Goal: Task Accomplishment & Management: Complete application form

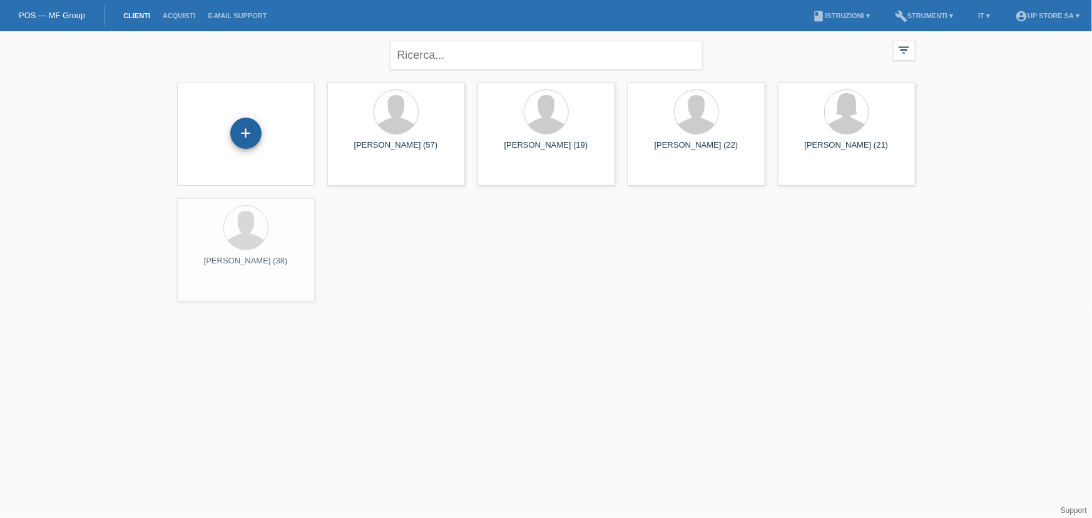
click at [240, 140] on div "+" at bounding box center [246, 133] width 30 height 21
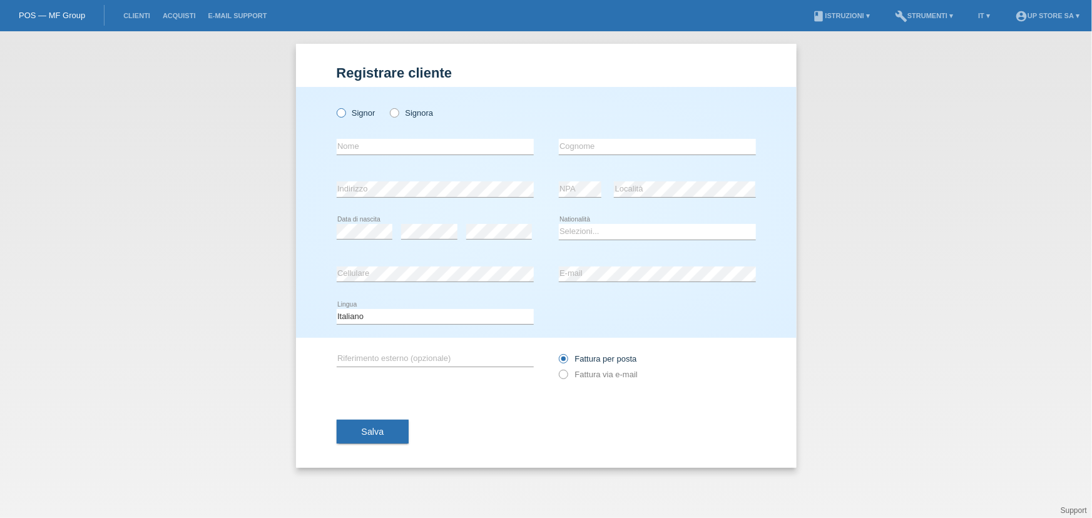
click at [356, 113] on label "Signor" at bounding box center [356, 112] width 39 height 9
click at [345, 113] on input "Signor" at bounding box center [341, 112] width 8 height 8
radio input "true"
click at [358, 142] on input "text" at bounding box center [435, 147] width 197 height 16
type input "Fernando"
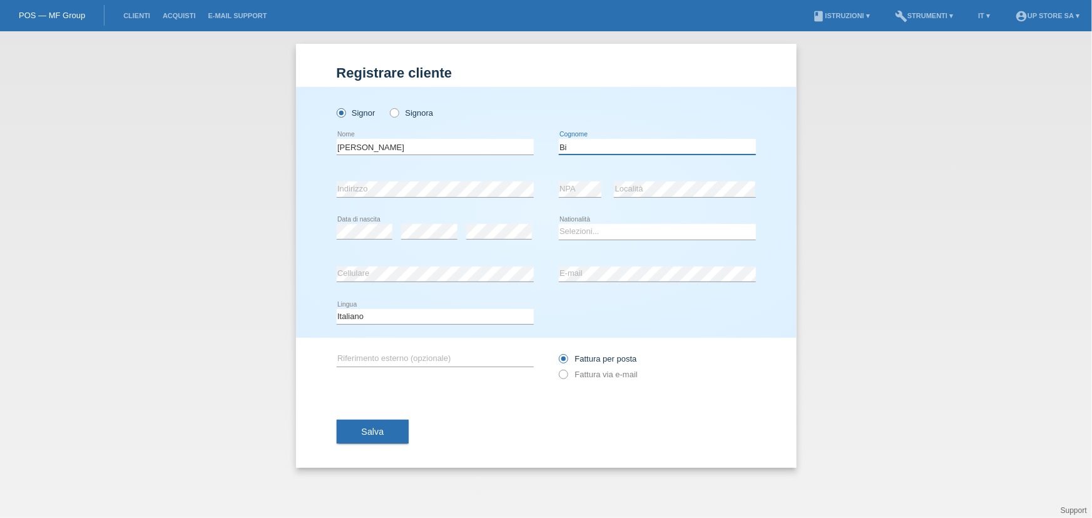
type input "B"
type input "Victorica"
click at [649, 230] on select "Selezioni... Svizzera Austria Germania Liechtenstein ------------ Afghanistan A…" at bounding box center [657, 231] width 197 height 15
select select "AR"
click at [559, 224] on select "Selezioni... Svizzera Austria Germania Liechtenstein ------------ Afghanistan A…" at bounding box center [657, 231] width 197 height 15
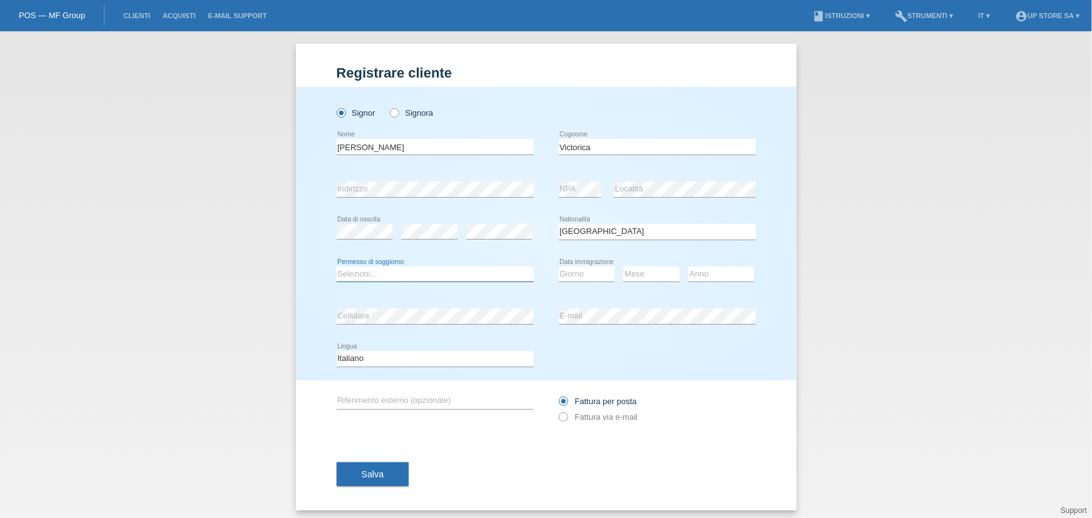
click at [477, 275] on select "Selezioni... C B B - Status di rifugiato Altro" at bounding box center [435, 274] width 197 height 15
select select "B"
click at [337, 267] on select "Selezioni... C B B - Status di rifugiato Altro" at bounding box center [435, 274] width 197 height 15
click at [571, 271] on select "Giorno 01 02 03 04 05 06 07 08 09 10" at bounding box center [587, 274] width 56 height 15
click at [623, 259] on div "Mese 01 02 03 04 05 06 07 08 09 10 11 12 error" at bounding box center [651, 274] width 56 height 43
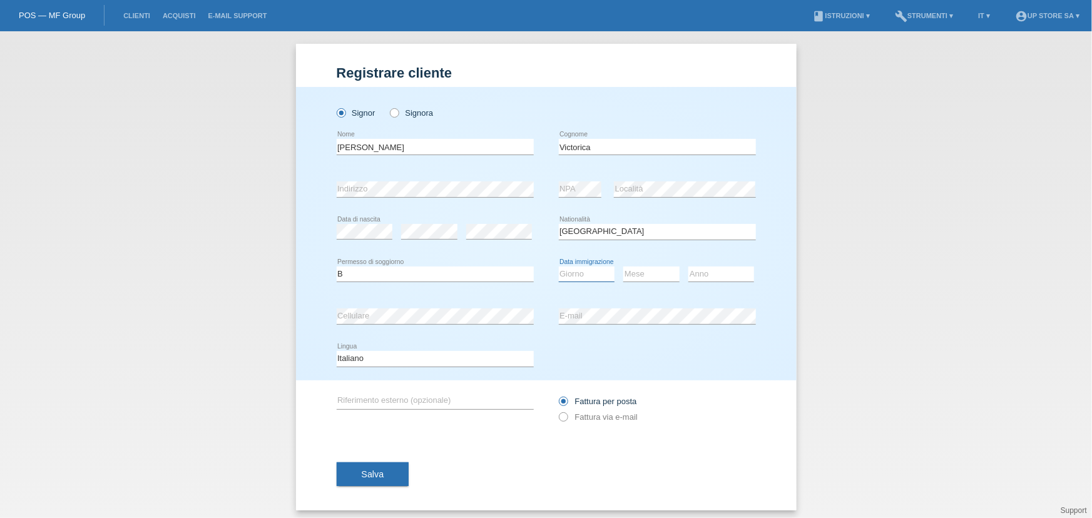
click at [599, 268] on select "Giorno 01 02 03 04 05 06 07 08 09 10" at bounding box center [587, 274] width 56 height 15
select select "26"
click at [559, 267] on select "Giorno 01 02 03 04 05 06 07 08 09 10" at bounding box center [587, 274] width 56 height 15
click at [633, 272] on select "Mese 01 02 03 04 05 06 07 08 09 10 11" at bounding box center [651, 274] width 56 height 15
select select "05"
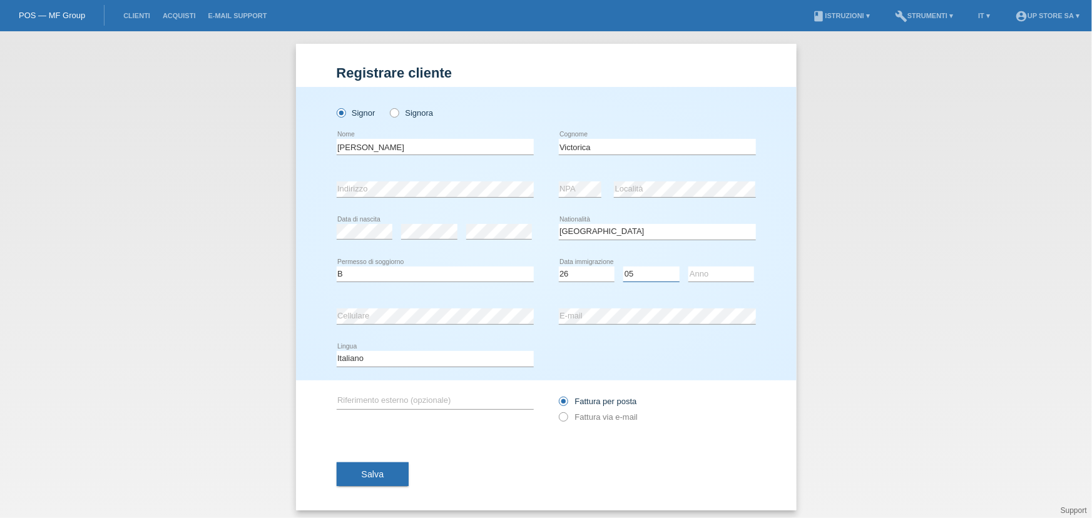
click at [623, 267] on select "Mese 01 02 03 04 05 06 07 08 09 10 11" at bounding box center [651, 274] width 56 height 15
click at [692, 275] on select "Anno 2025 2024 2023 2022 2021 2020 2019 2018 2017 2016 2015 2014 2013 2012 2011…" at bounding box center [721, 274] width 66 height 15
select select "2021"
click at [688, 267] on select "Anno 2025 2024 2023 2022 2021 2020 2019 2018 2017 2016 2015 2014 2013 2012 2011…" at bounding box center [721, 274] width 66 height 15
click at [383, 467] on button "Salva" at bounding box center [373, 474] width 73 height 24
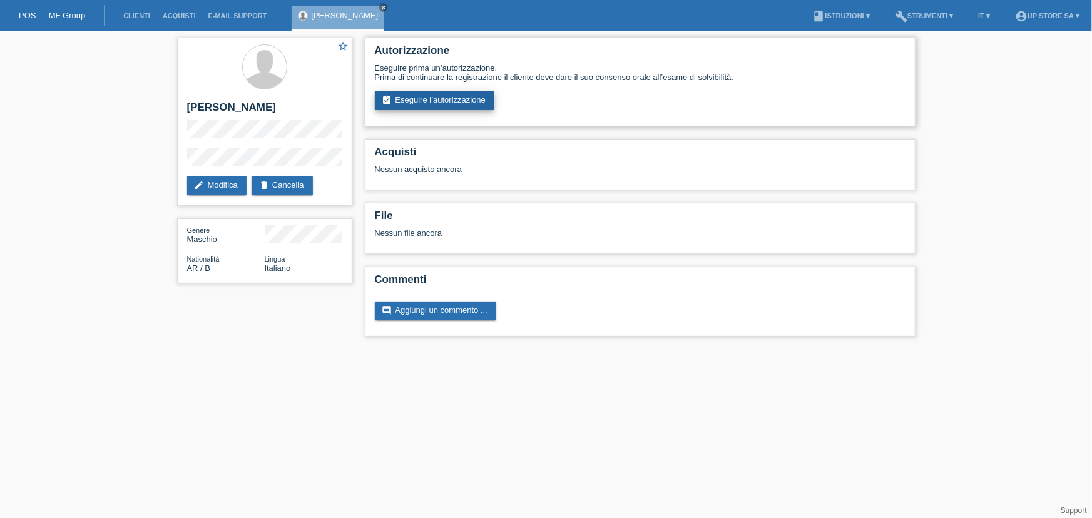
click at [443, 100] on link "assignment_turned_in Eseguire l’autorizzazione" at bounding box center [435, 100] width 120 height 19
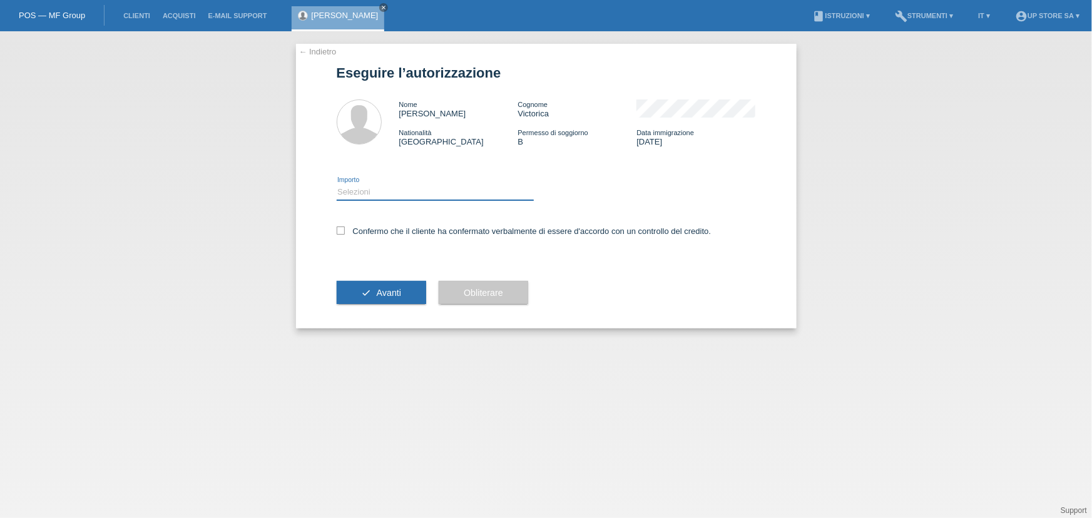
click at [396, 195] on select "Selezioni CHF 1.00 - CHF 499.00 CHF 500.00 - CHF 1'999.00 CHF 2'000.00 - CHF 6'…" at bounding box center [435, 192] width 197 height 15
select select "3"
click at [337, 185] on select "Selezioni CHF 1.00 - CHF 499.00 CHF 500.00 - CHF 1'999.00 CHF 2'000.00 - CHF 6'…" at bounding box center [435, 192] width 197 height 15
click at [369, 231] on label "Confermo che il cliente ha confermato verbalmente di essere d'accordo con un co…" at bounding box center [524, 230] width 375 height 9
click at [345, 231] on input "Confermo che il cliente ha confermato verbalmente di essere d'accordo con un co…" at bounding box center [341, 230] width 8 height 8
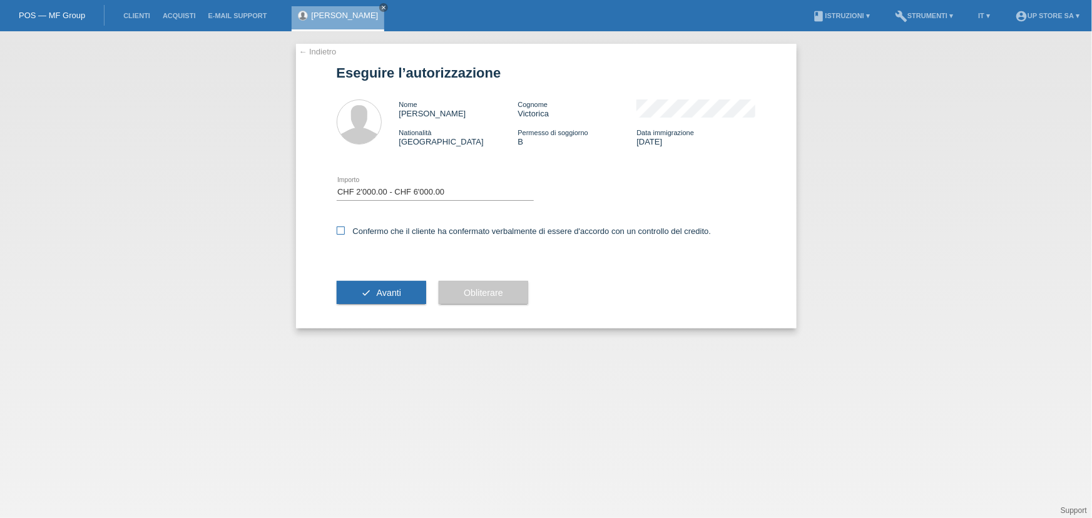
checkbox input "true"
click at [387, 289] on span "Avanti" at bounding box center [389, 293] width 24 height 10
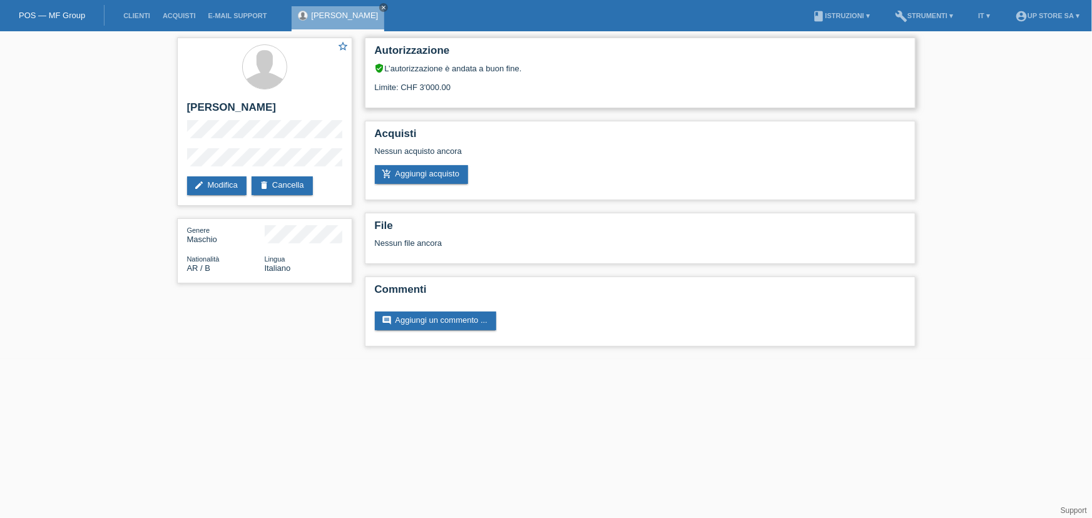
drag, startPoint x: 378, startPoint y: 90, endPoint x: 461, endPoint y: 89, distance: 83.2
click at [461, 89] on div "Limite: CHF 3'000.00" at bounding box center [640, 82] width 531 height 19
click at [234, 189] on link "edit Modifica" at bounding box center [216, 185] width 59 height 19
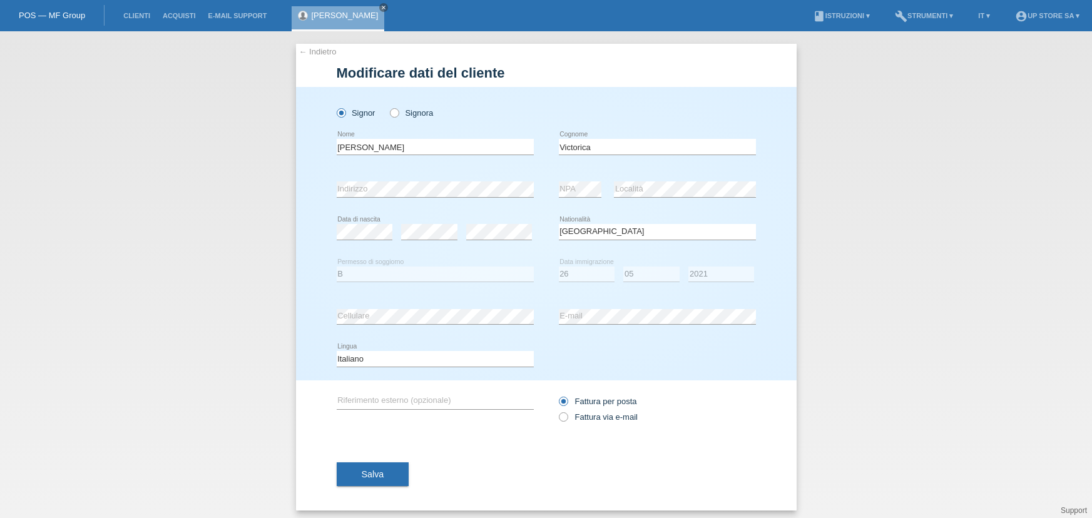
select select "AR"
select select "B"
select select "26"
select select "05"
select select "2021"
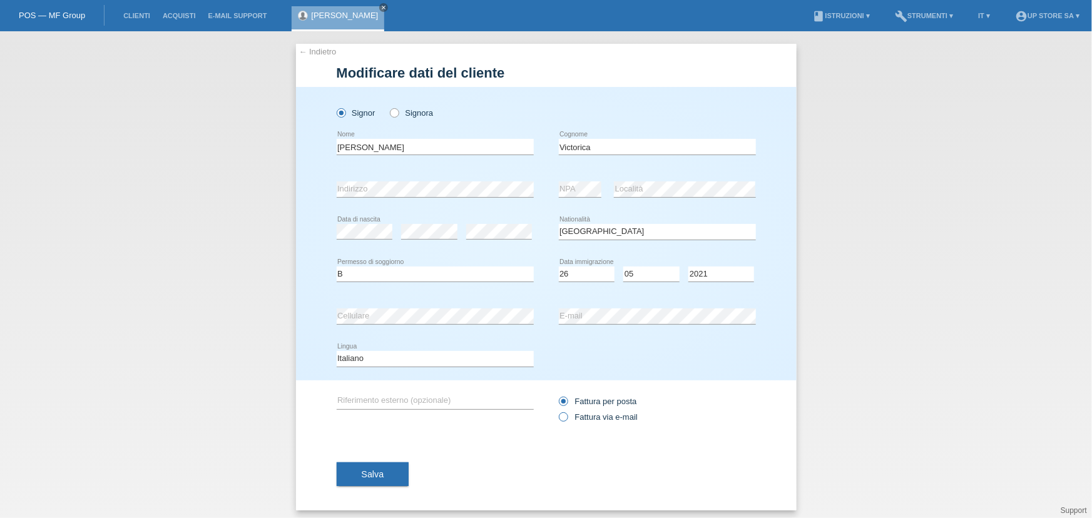
click at [606, 419] on label "Fattura via e-mail" at bounding box center [598, 416] width 79 height 9
click at [567, 419] on input "Fattura via e-mail" at bounding box center [563, 420] width 8 height 16
radio input "true"
click at [382, 471] on button "Salva" at bounding box center [373, 474] width 73 height 24
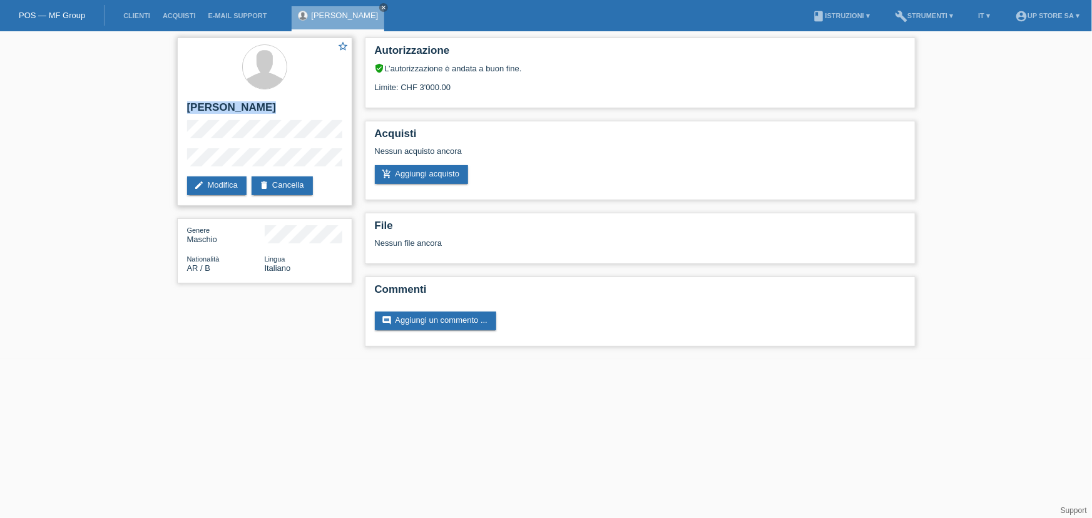
click at [300, 165] on div "star_border [PERSON_NAME] edit Modifica delete Cancella" at bounding box center [264, 122] width 175 height 168
copy div "[PERSON_NAME]"
